Goal: Task Accomplishment & Management: Complete application form

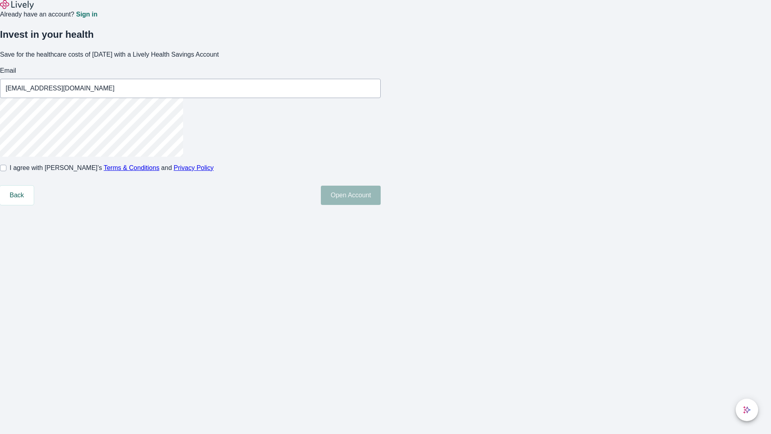
click at [6, 171] on input "I agree with Lively’s Terms & Conditions and Privacy Policy" at bounding box center [3, 168] width 6 height 6
checkbox input "true"
click at [381, 205] on button "Open Account" at bounding box center [351, 195] width 60 height 19
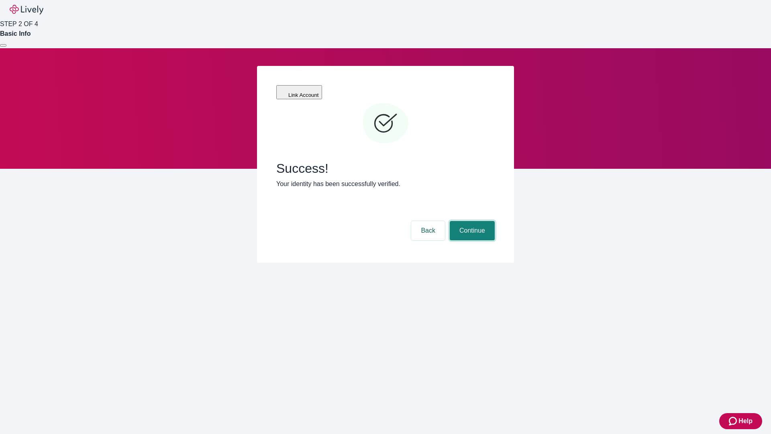
click at [471, 221] on button "Continue" at bounding box center [472, 230] width 45 height 19
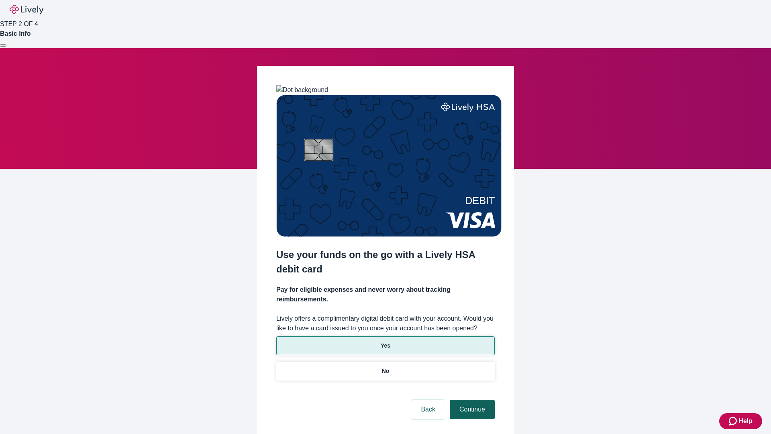
click at [385, 341] on p "Yes" at bounding box center [386, 345] width 10 height 8
click at [471, 400] on button "Continue" at bounding box center [472, 409] width 45 height 19
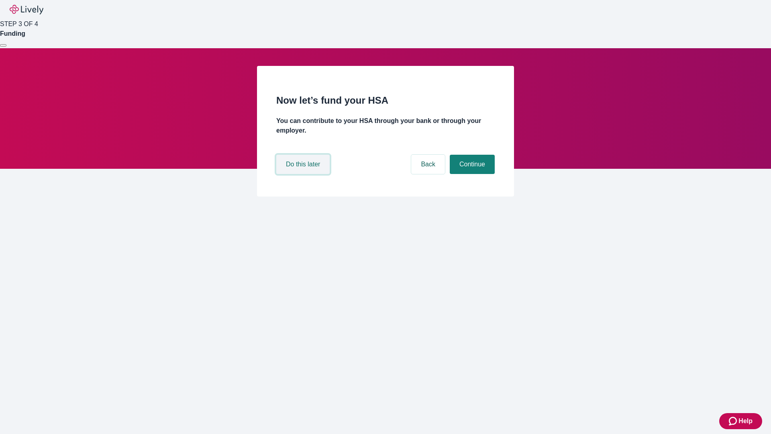
click at [304, 174] on button "Do this later" at bounding box center [302, 164] width 53 height 19
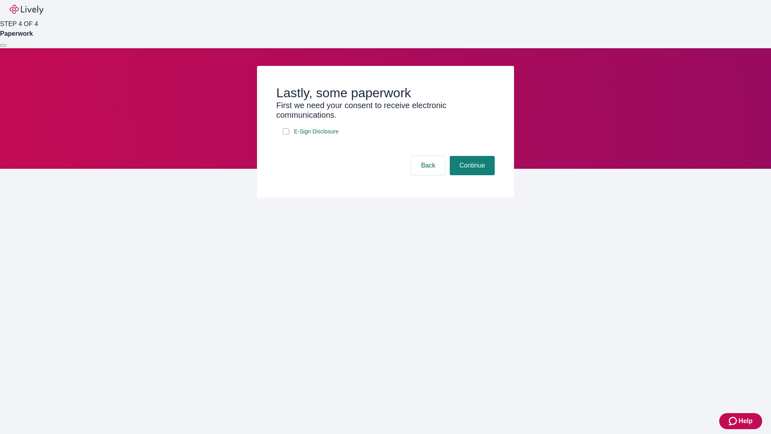
click at [286, 135] on input "E-Sign Disclosure" at bounding box center [286, 131] width 6 height 6
checkbox input "true"
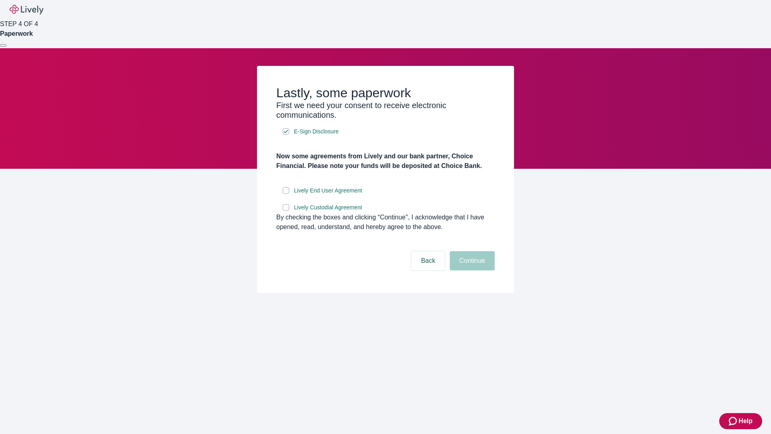
click at [286, 194] on input "Lively End User Agreement" at bounding box center [286, 190] width 6 height 6
checkbox input "true"
click at [286, 210] on input "Lively Custodial Agreement" at bounding box center [286, 207] width 6 height 6
checkbox input "true"
click at [471, 270] on button "Continue" at bounding box center [472, 260] width 45 height 19
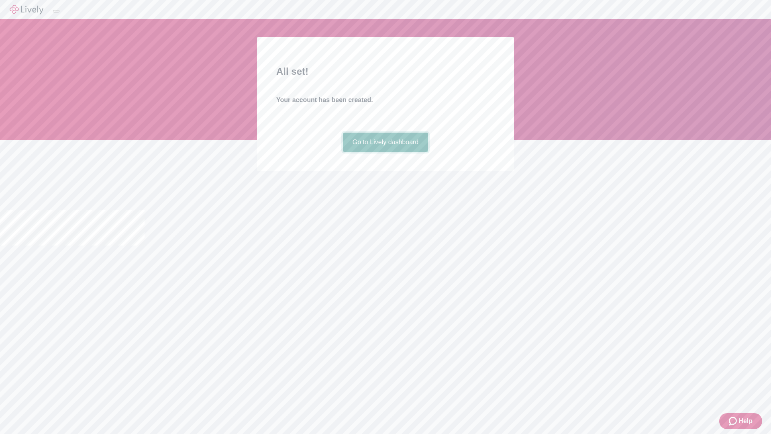
click at [385, 152] on link "Go to Lively dashboard" at bounding box center [386, 142] width 86 height 19
